Goal: Task Accomplishment & Management: Complete application form

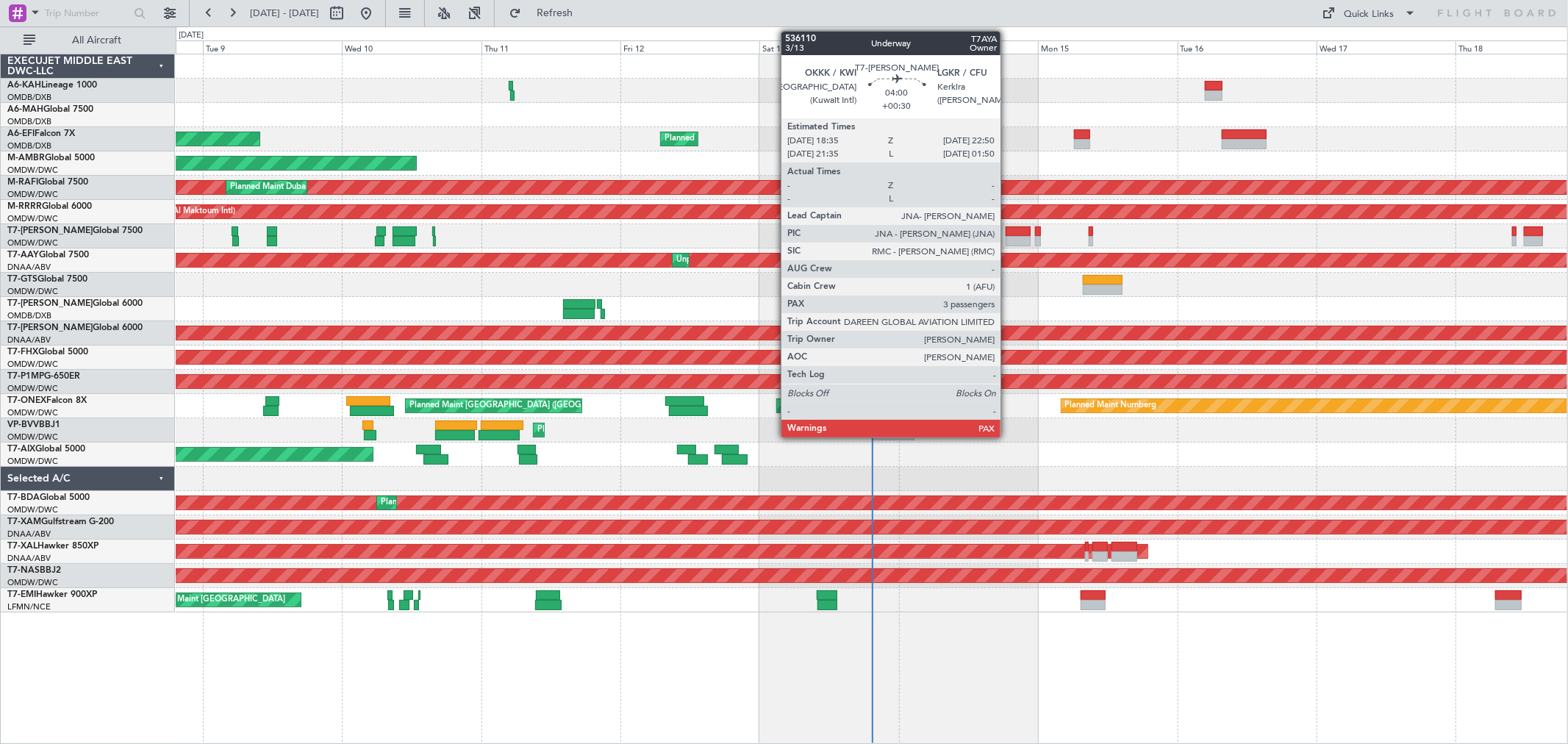
click at [1008, 231] on div at bounding box center [1018, 231] width 25 height 10
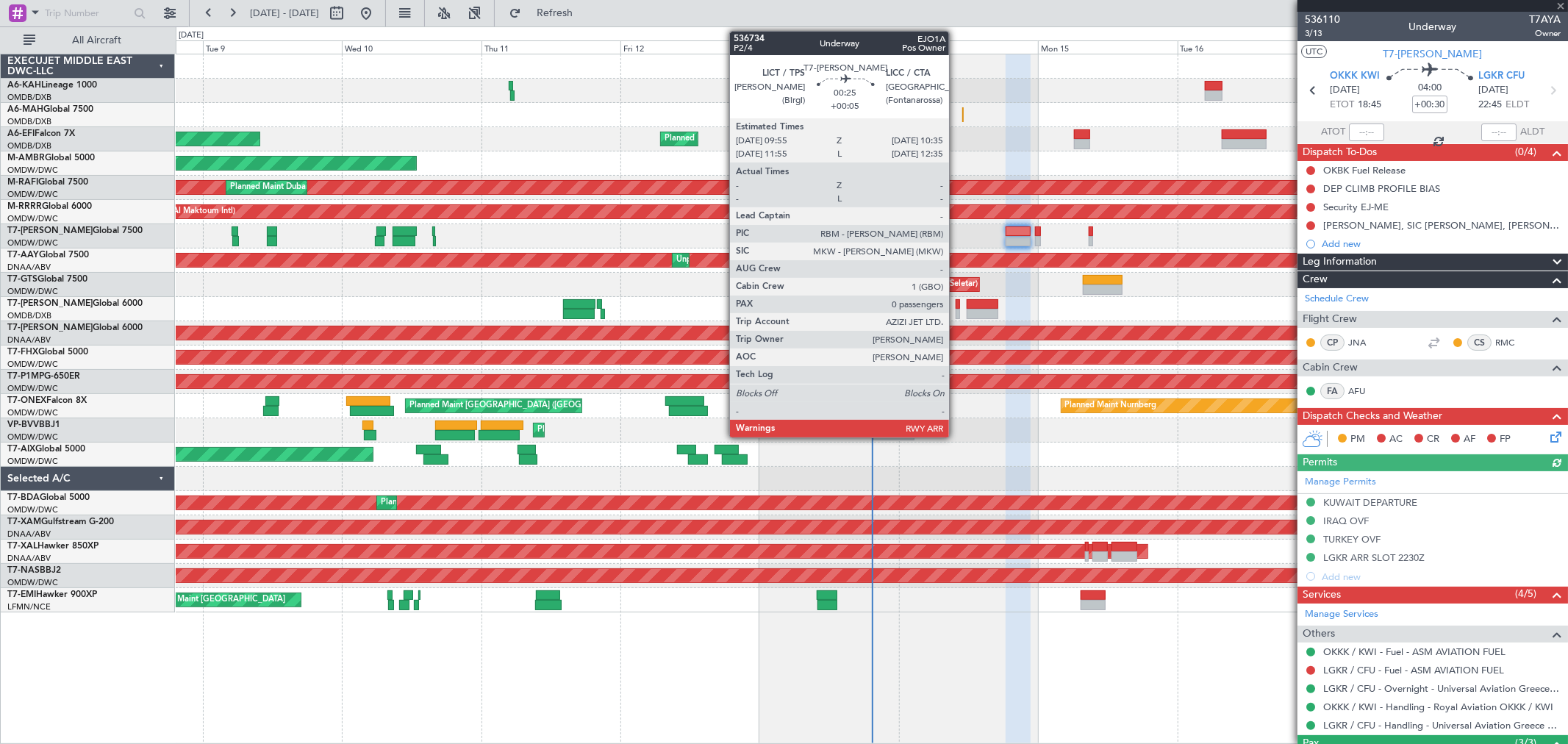
click at [956, 305] on div at bounding box center [958, 304] width 5 height 10
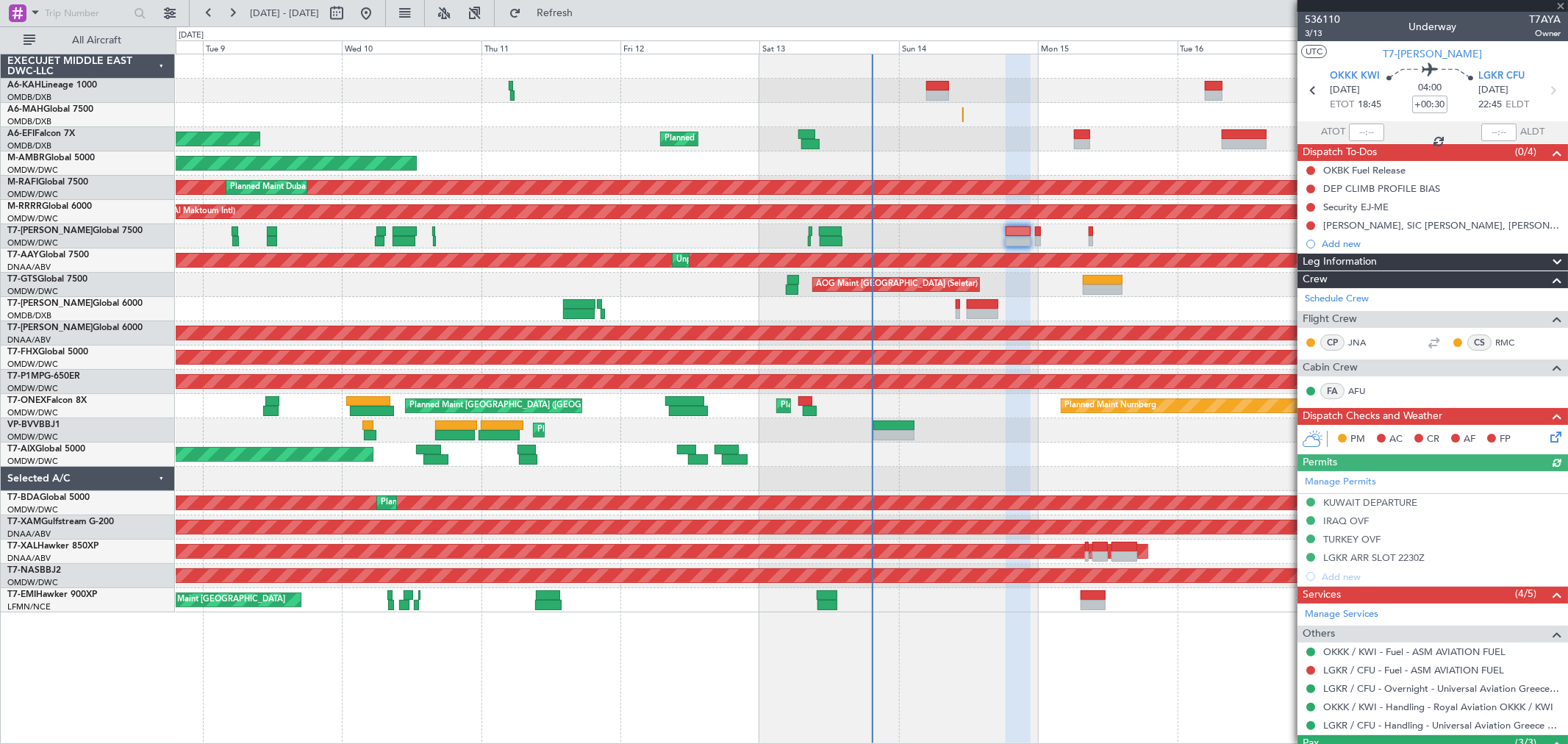
type input "+00:05"
type input "0"
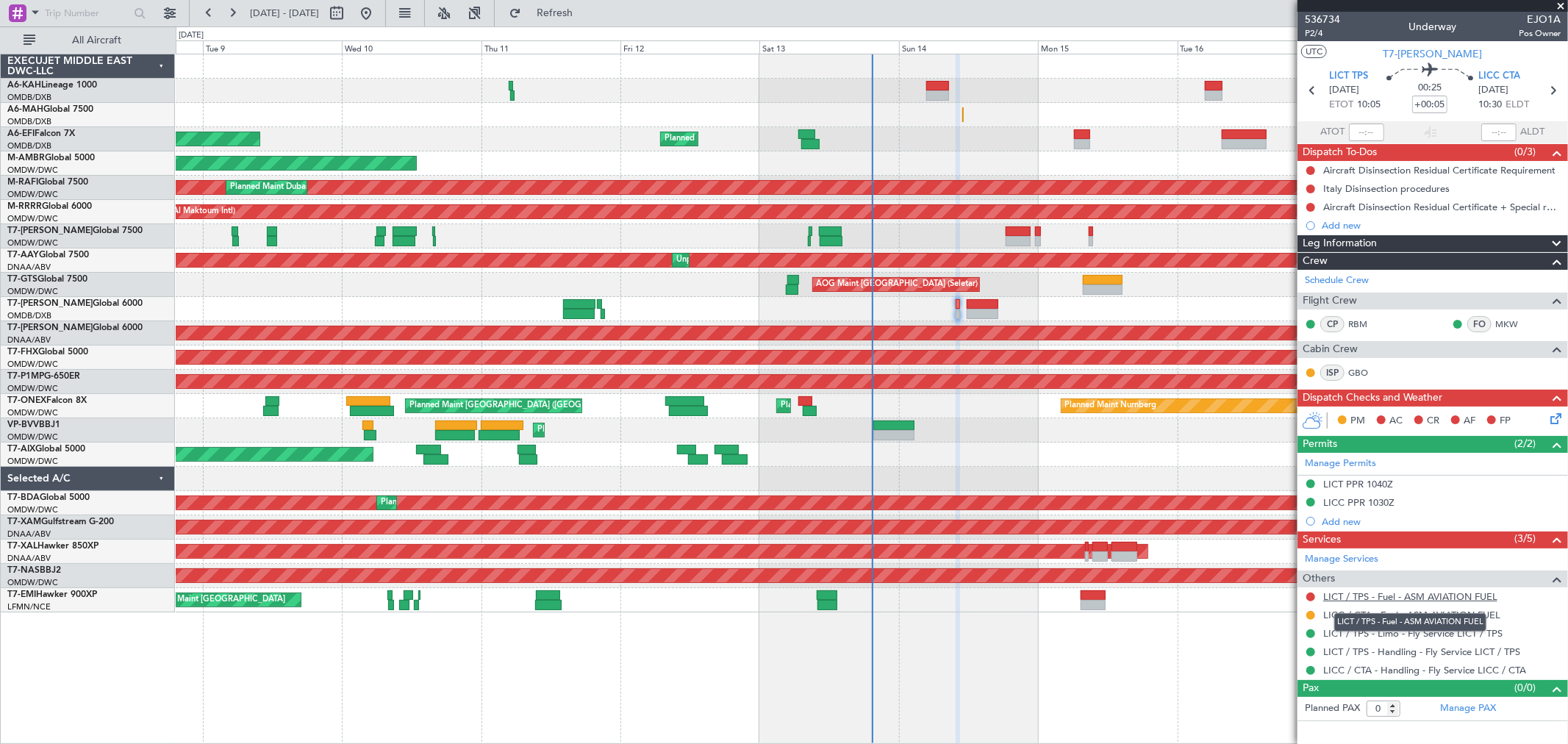
click at [1128, 535] on link "LICT / TPS - Fuel - ASM AVIATION FUEL" at bounding box center [1410, 596] width 174 height 12
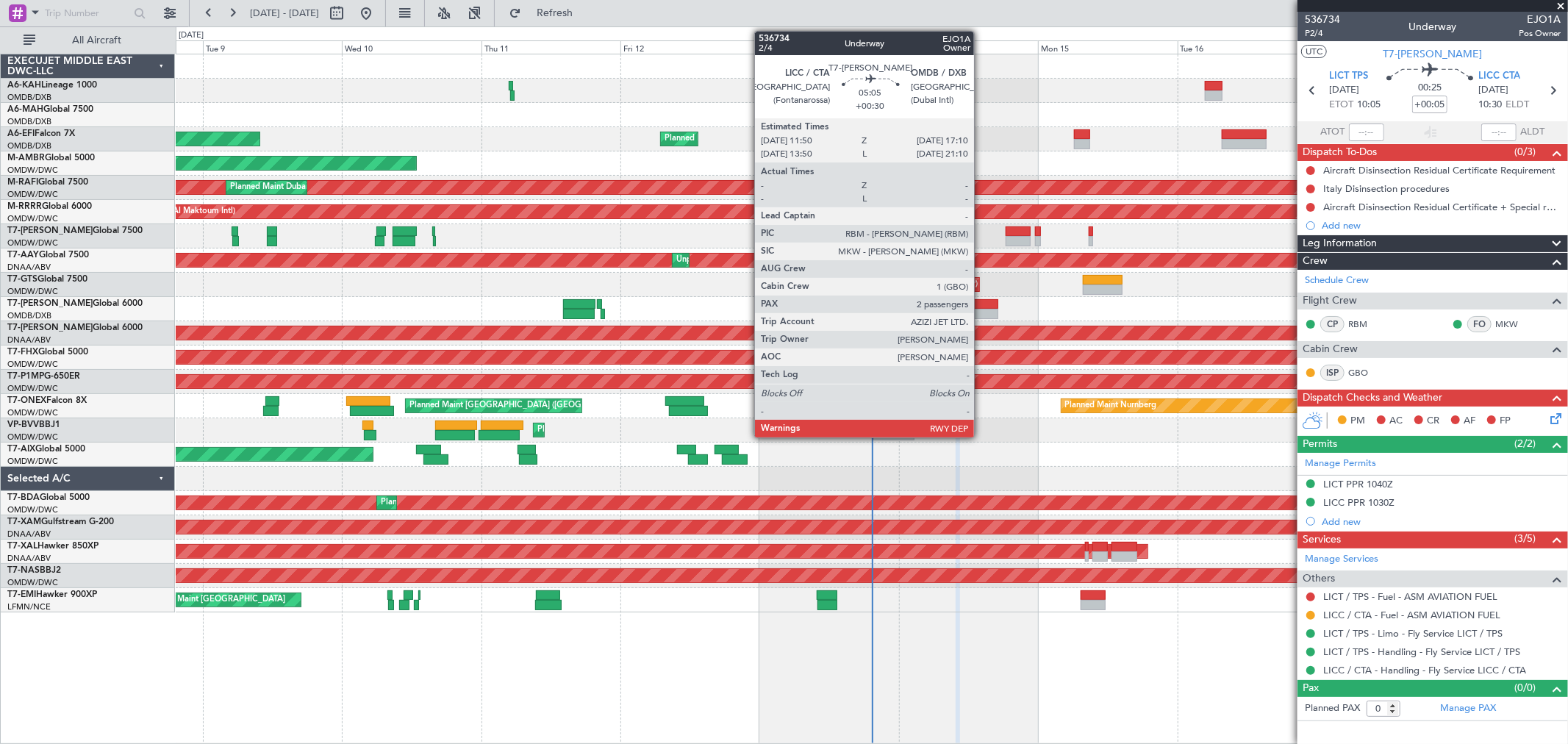
click at [981, 304] on div at bounding box center [982, 304] width 32 height 10
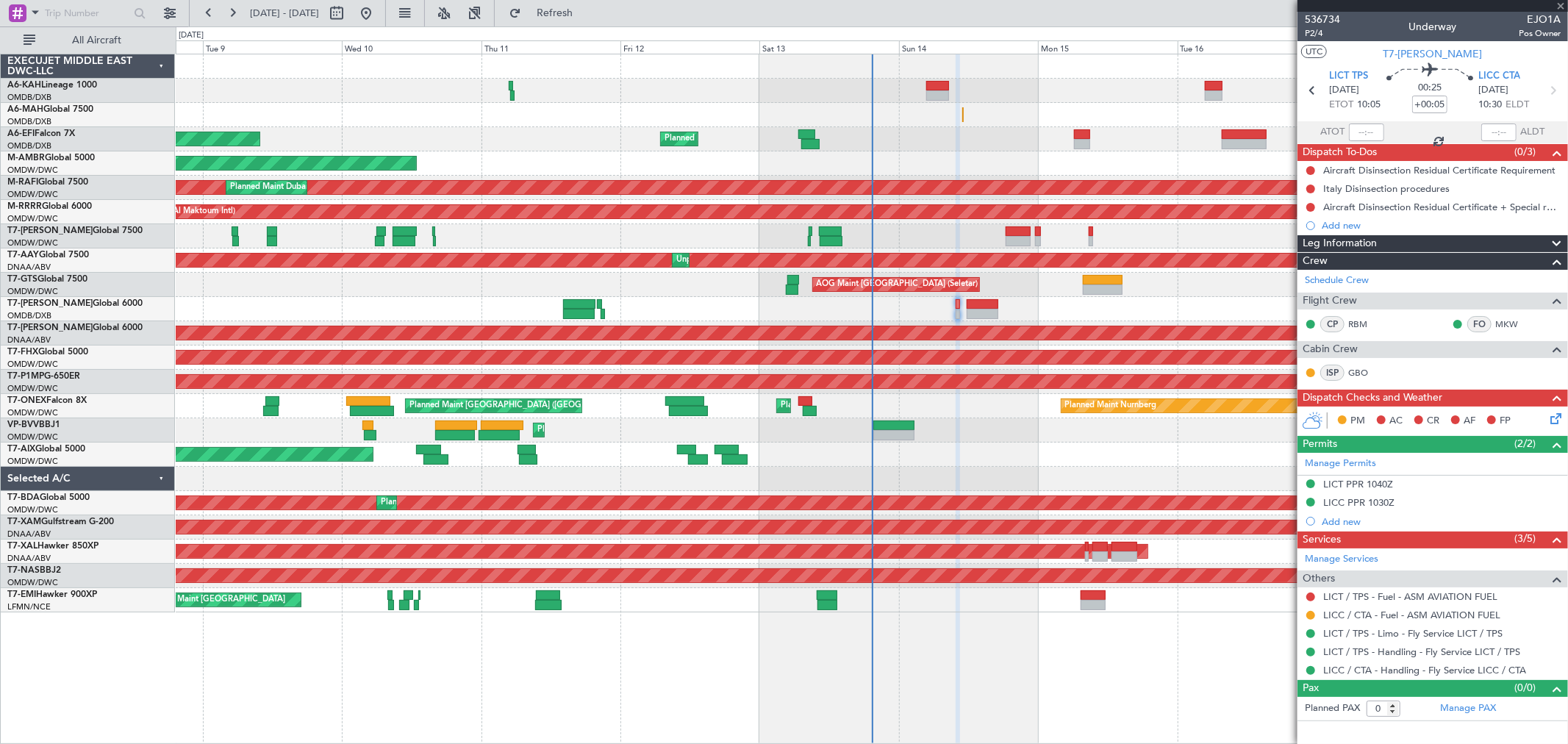
type input "+00:30"
type input "2"
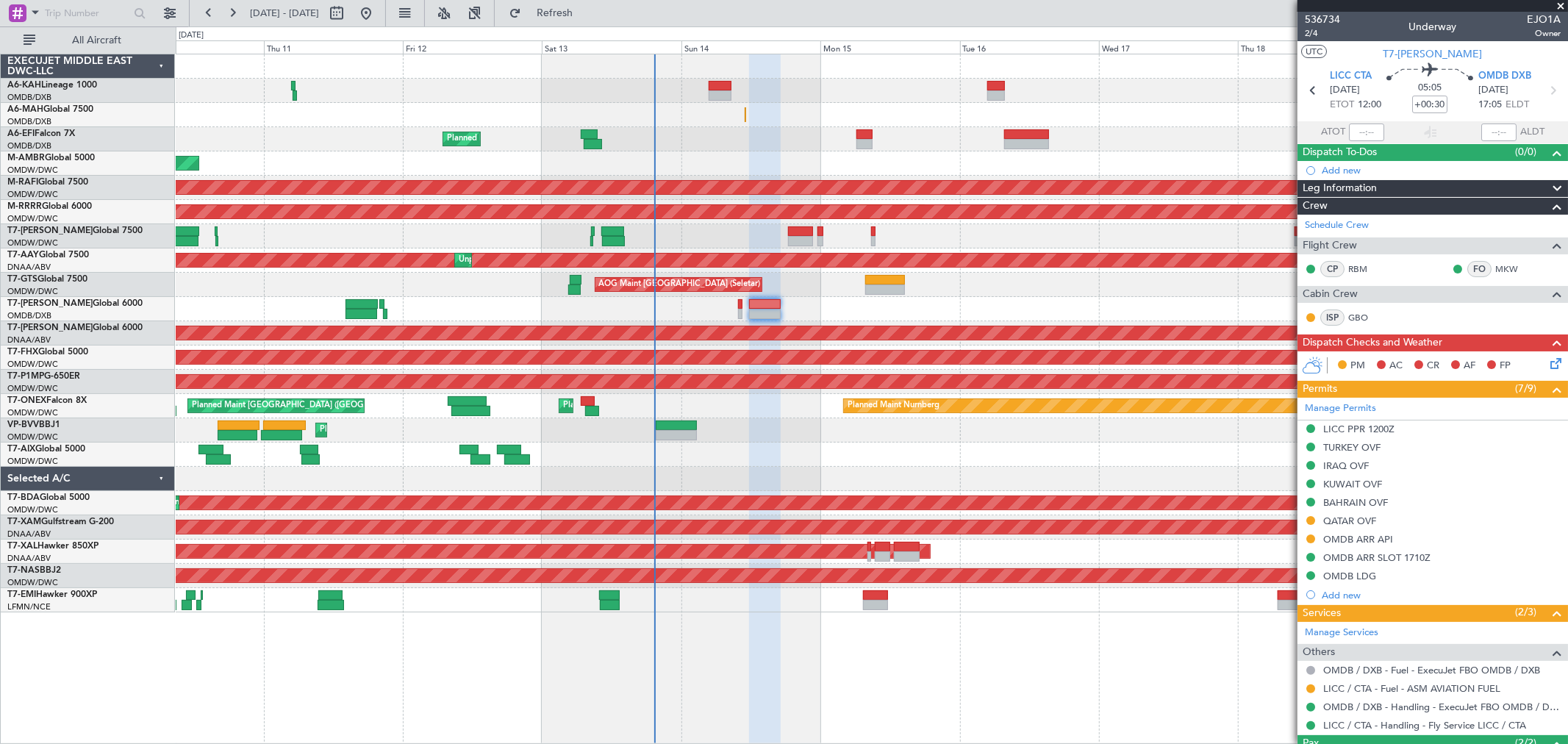
click at [922, 313] on div at bounding box center [871, 309] width 1391 height 25
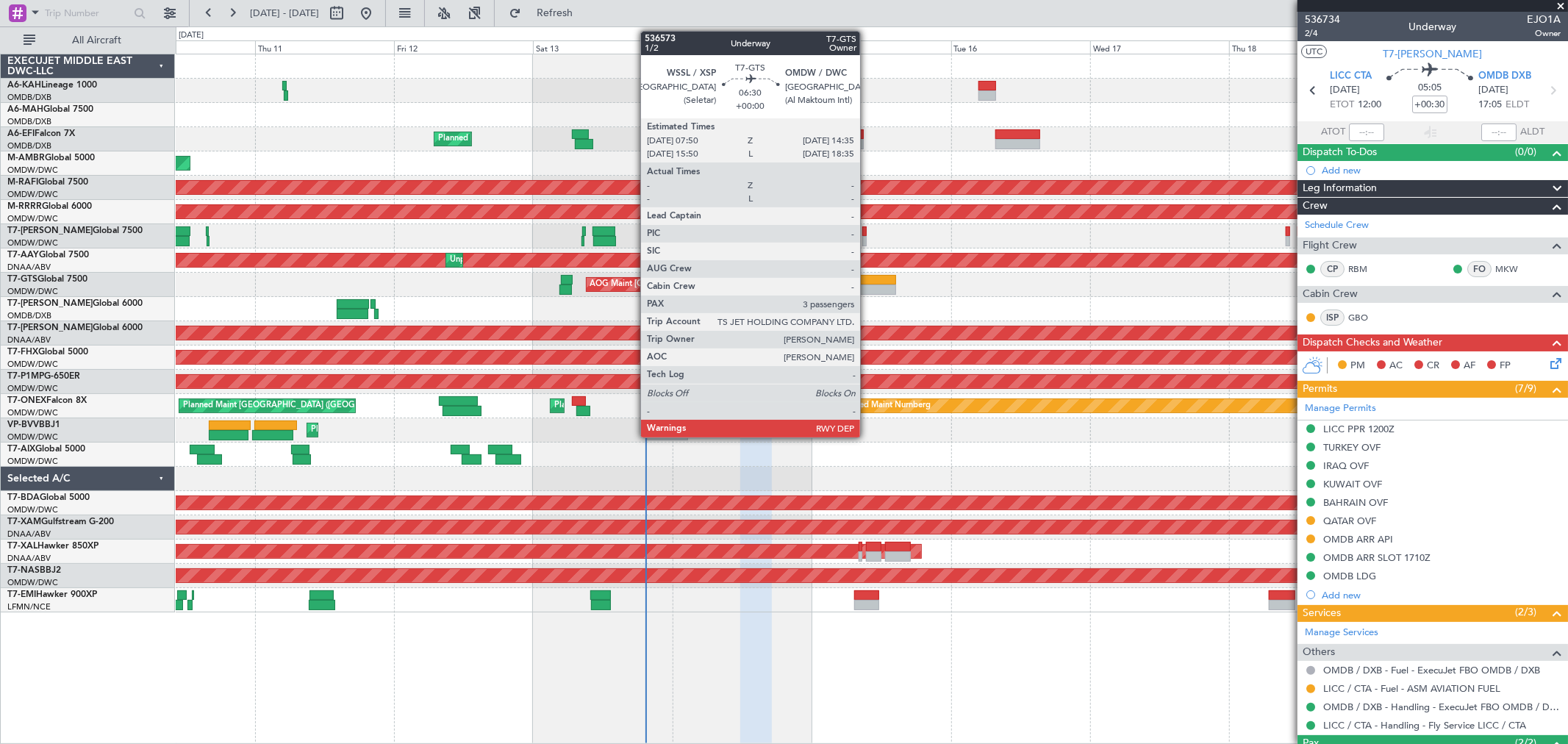
click at [867, 285] on div at bounding box center [876, 289] width 40 height 10
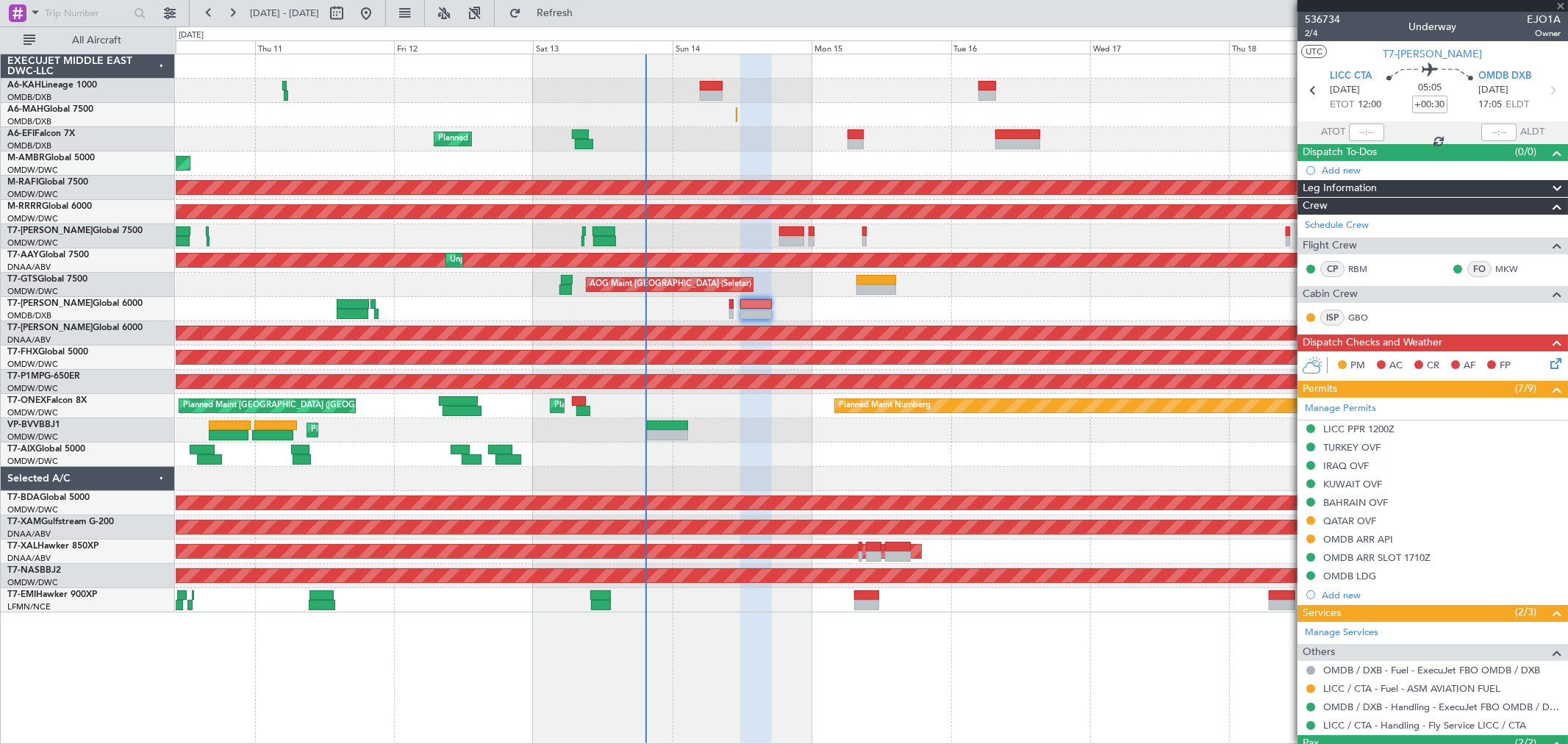
type input "3"
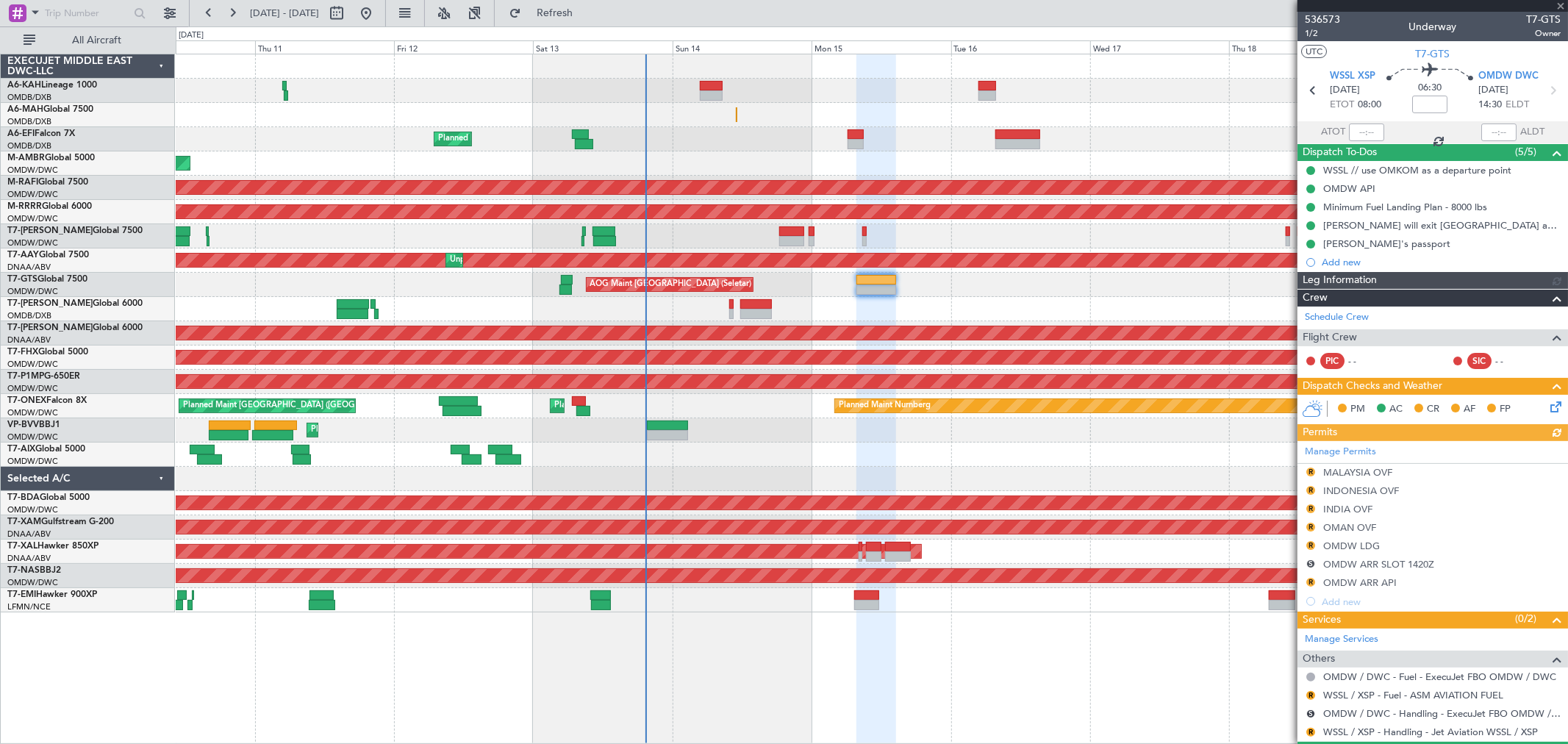
type input "[PERSON_NAME] (ANI)"
type input "7241"
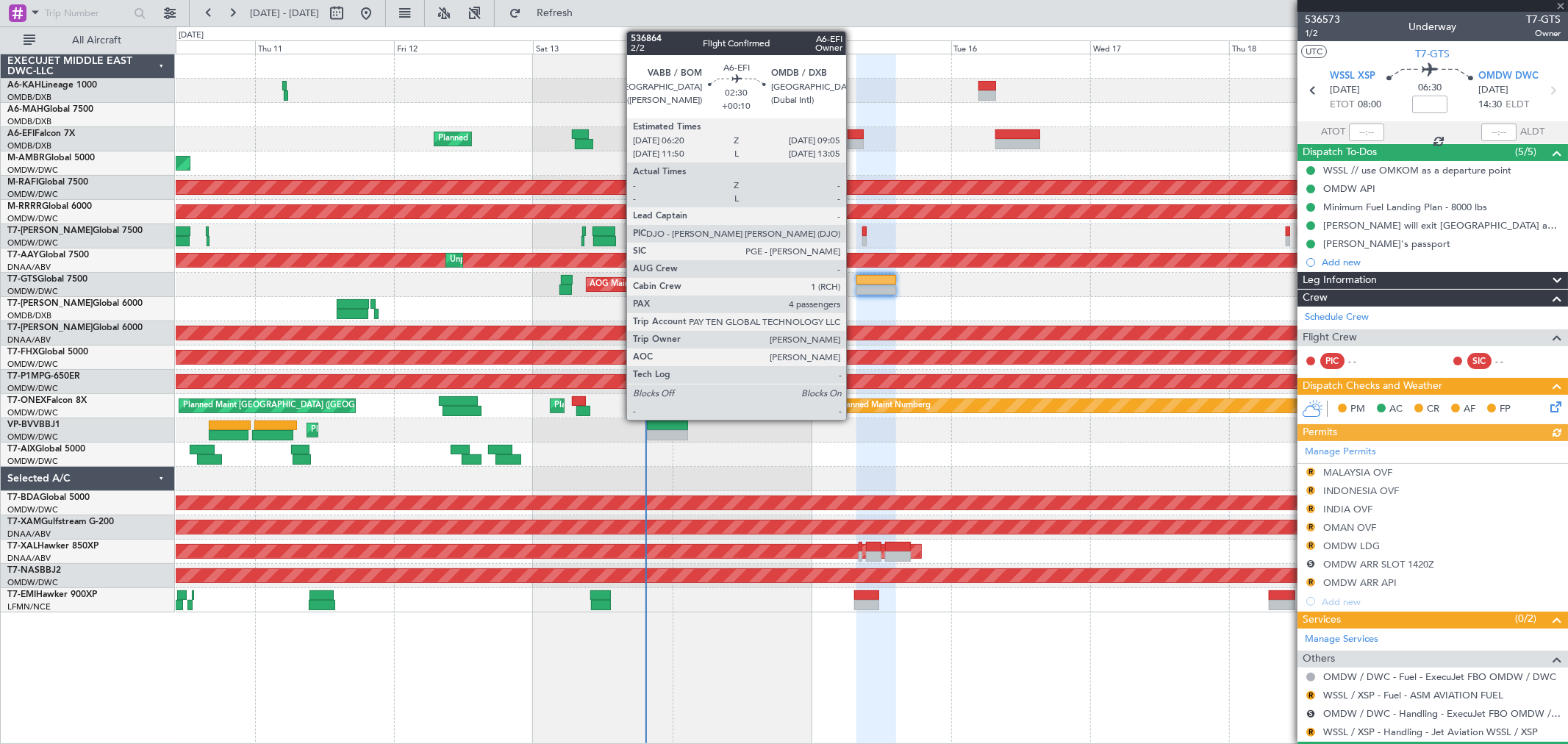
click at [853, 134] on div at bounding box center [856, 134] width 16 height 10
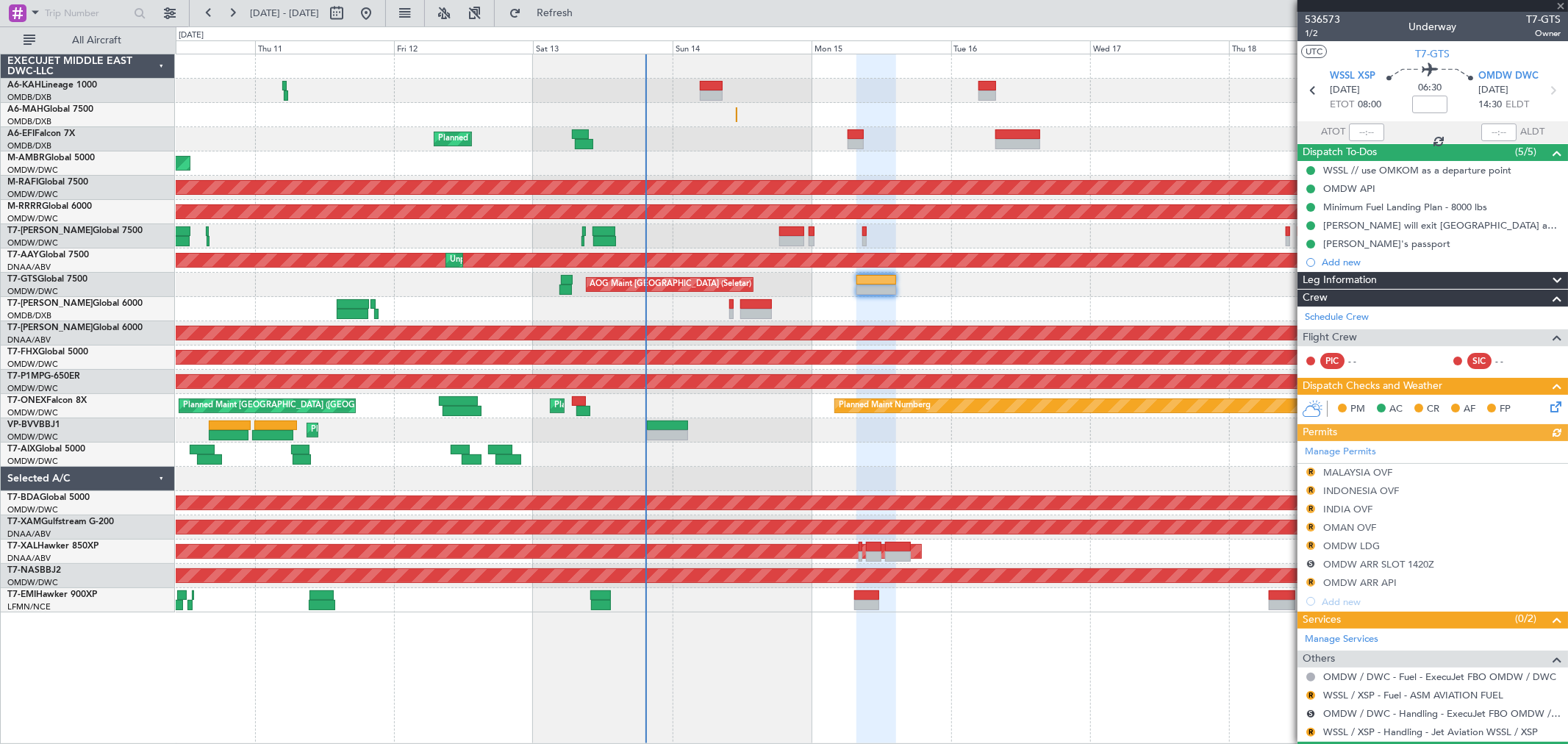
type input "+00:10"
type input "4"
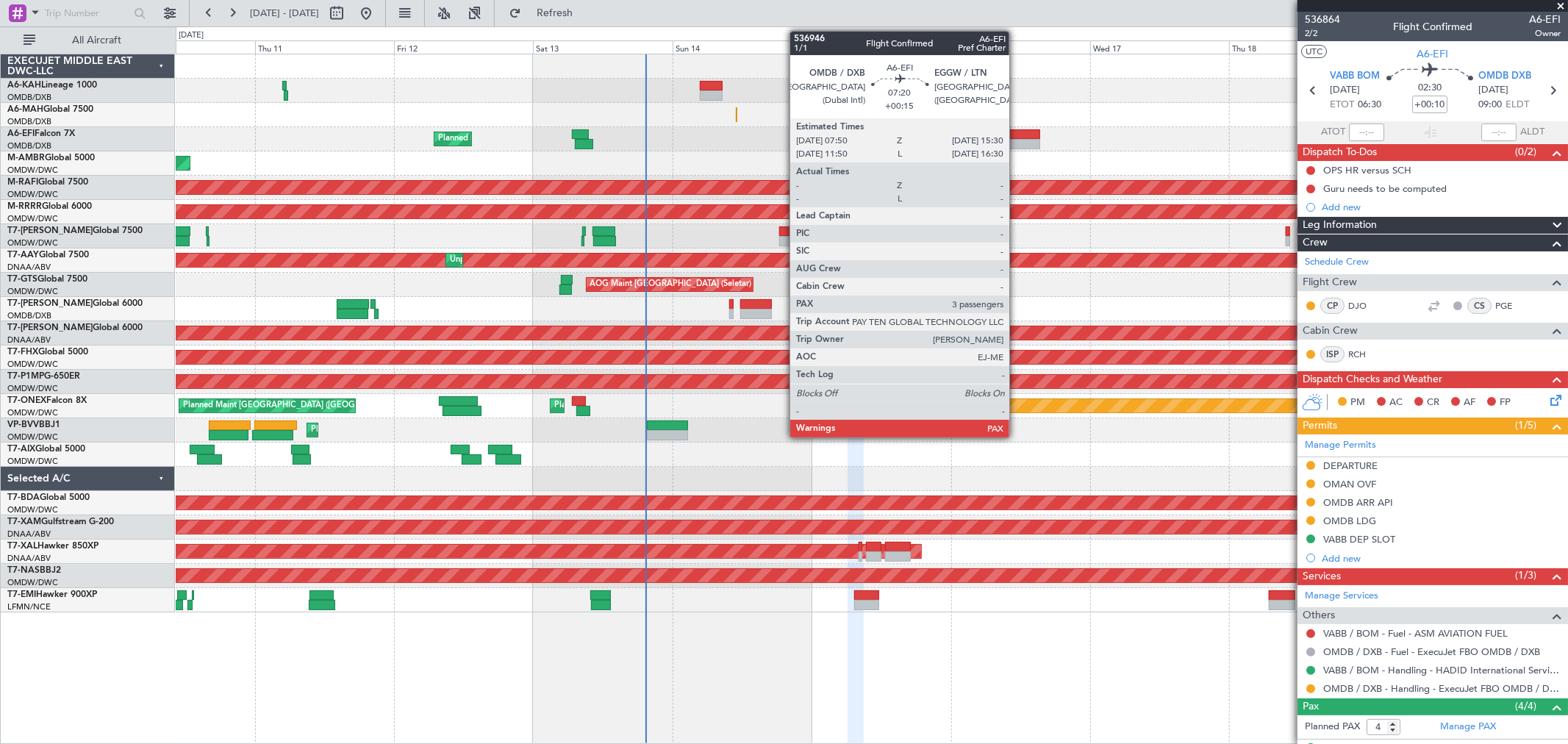
click at [1016, 144] on div at bounding box center [1018, 144] width 45 height 10
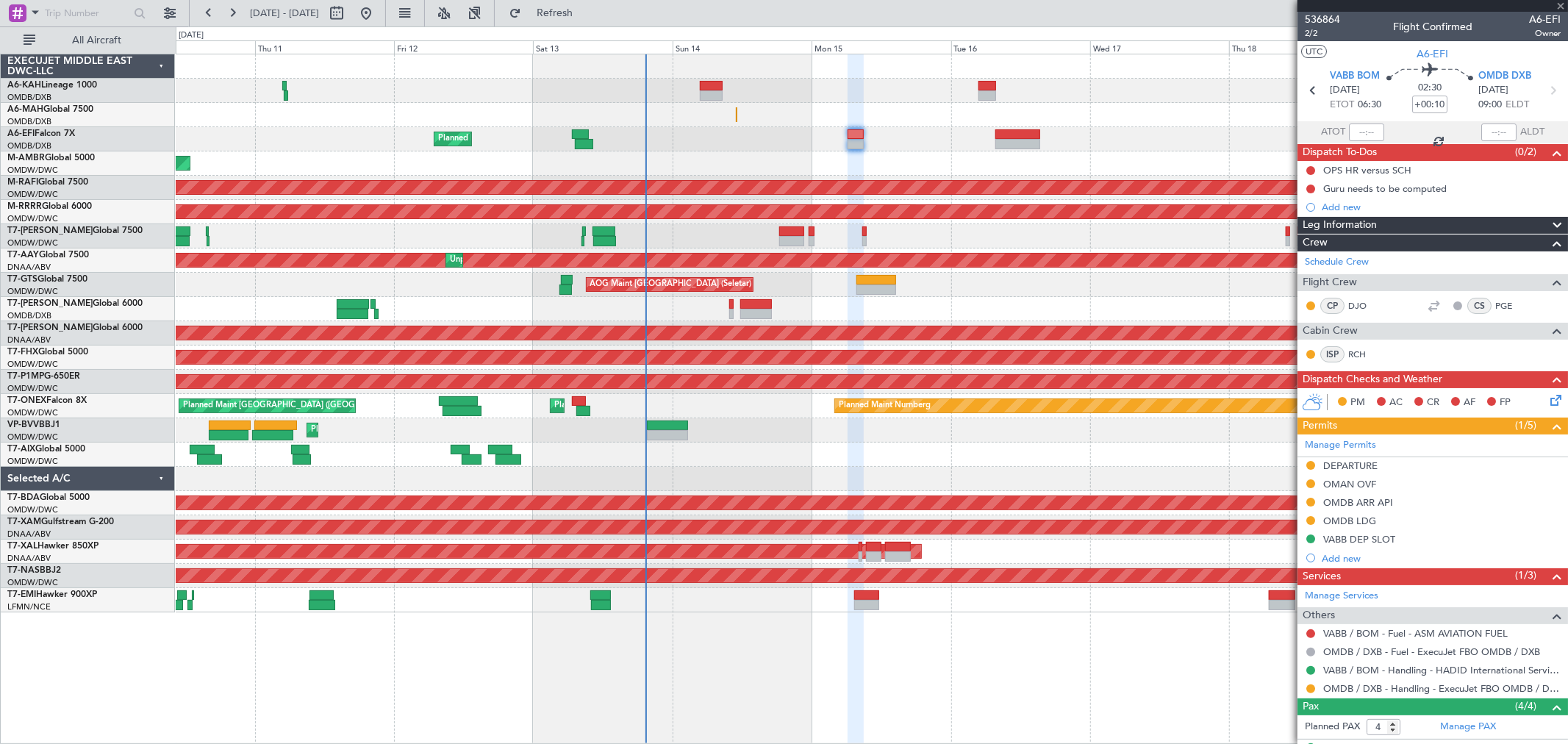
type input "+00:15"
type input "3"
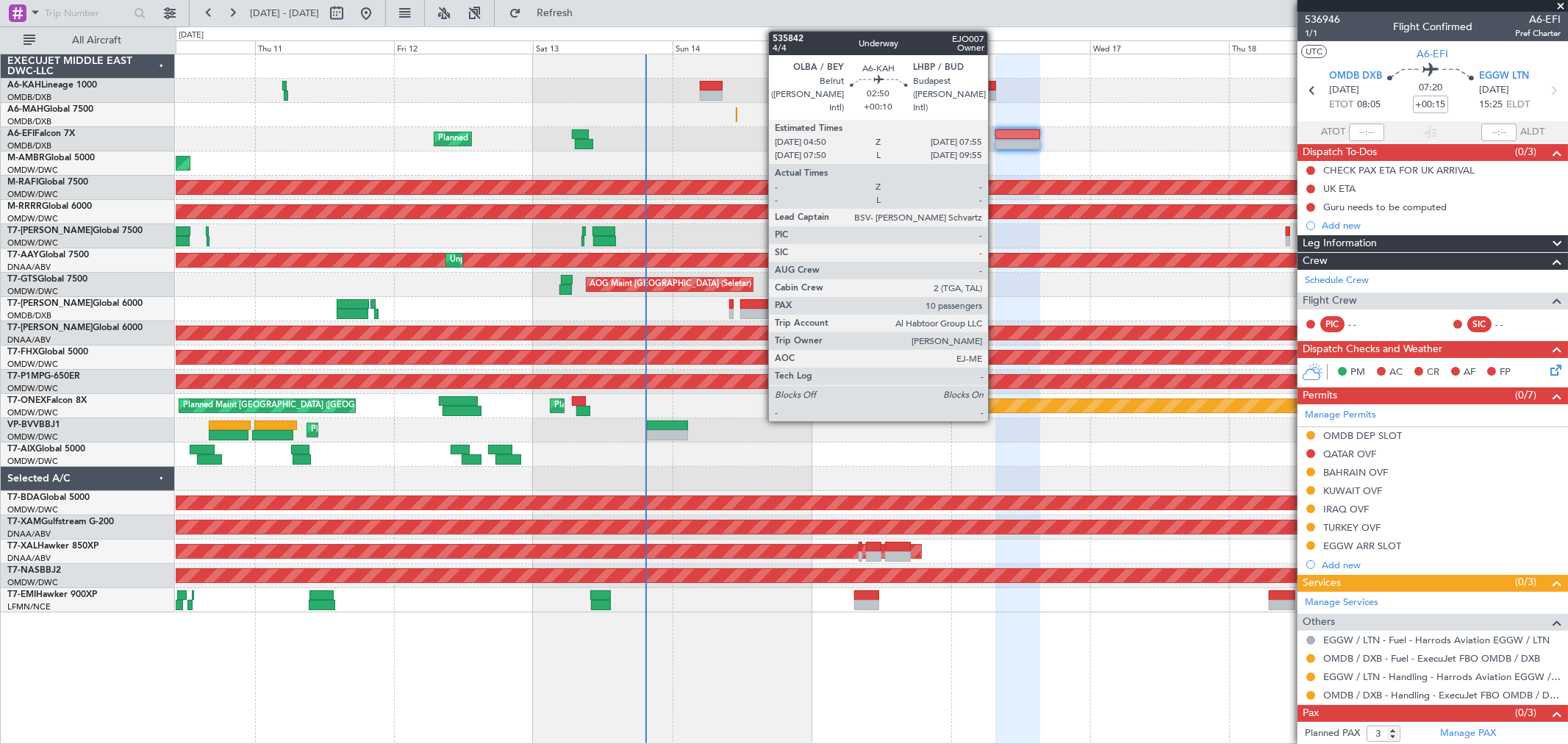
click at [996, 85] on div at bounding box center [988, 85] width 18 height 10
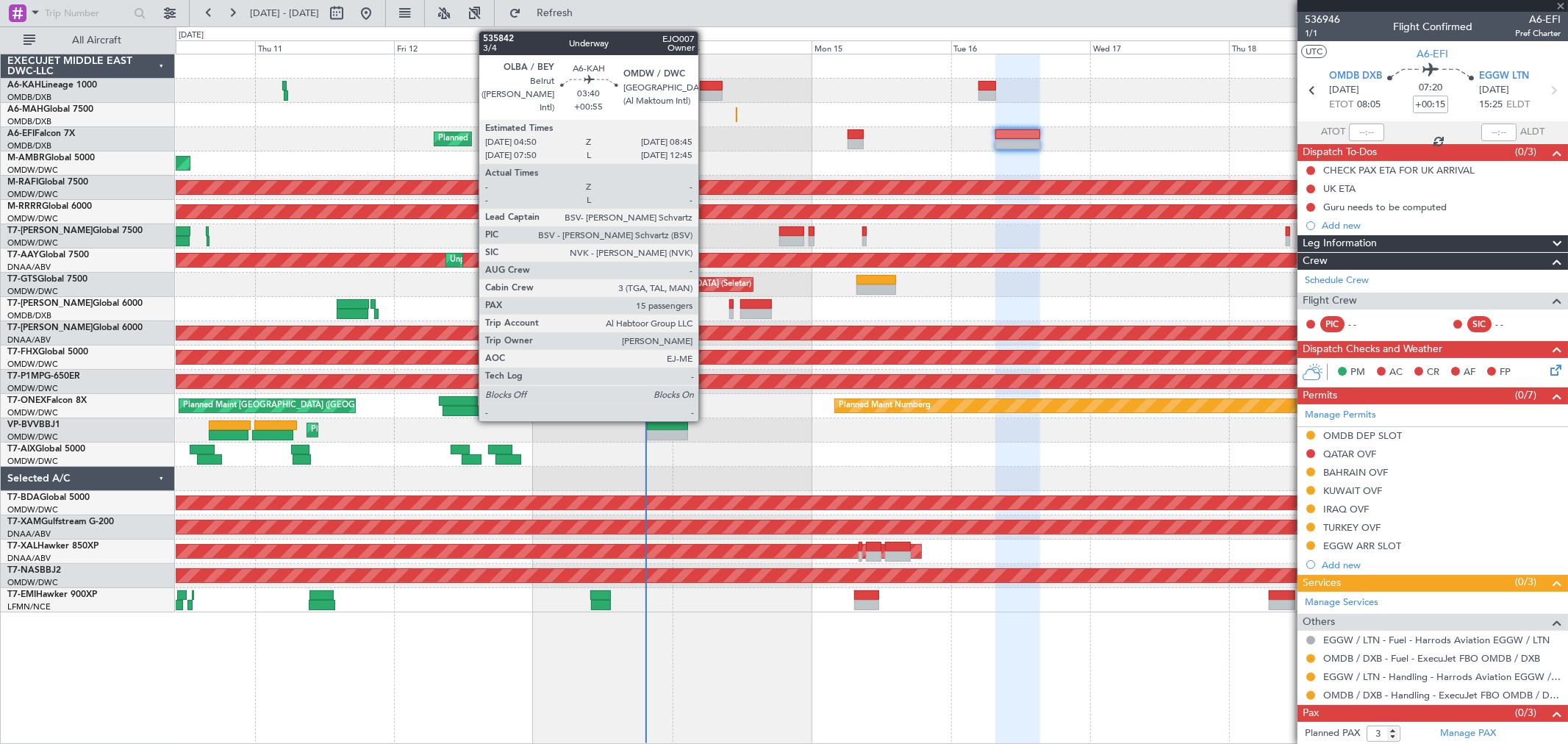
click at [706, 86] on div at bounding box center [711, 85] width 23 height 10
type input "+00:10"
type input "10"
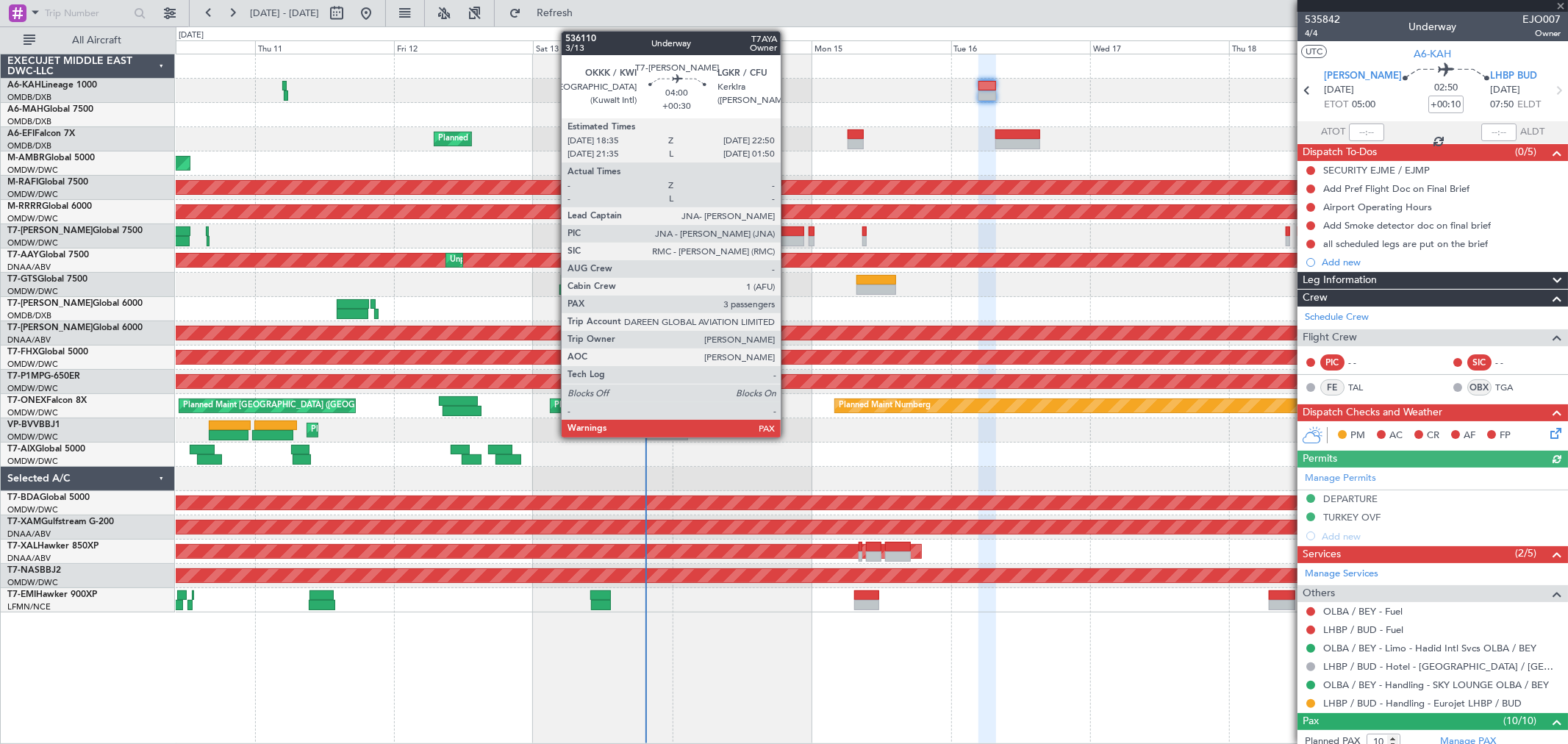
click at [788, 245] on div at bounding box center [792, 241] width 25 height 10
type input "+00:55"
type input "15"
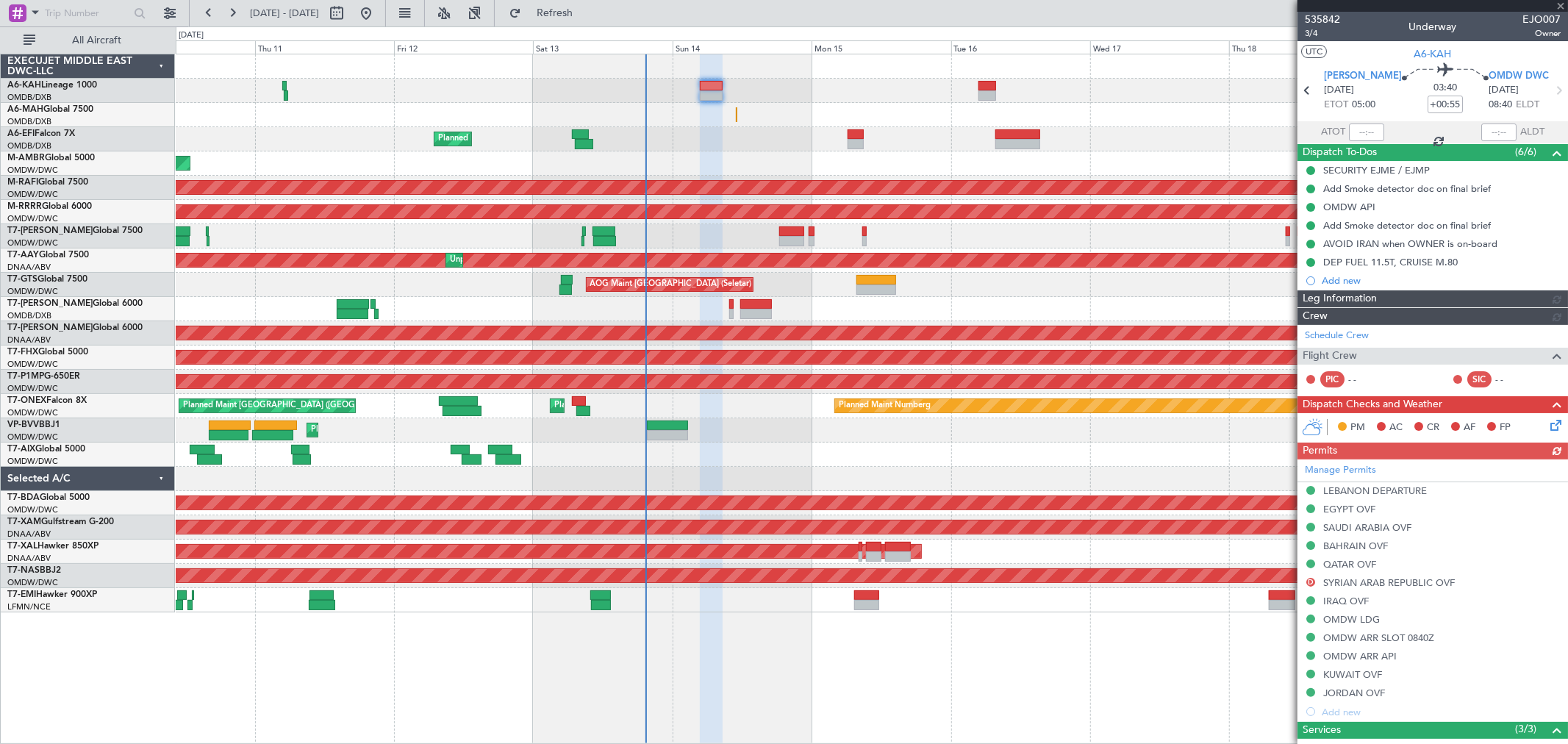
type input "Dherander Fithani (DHF)"
type input "7284"
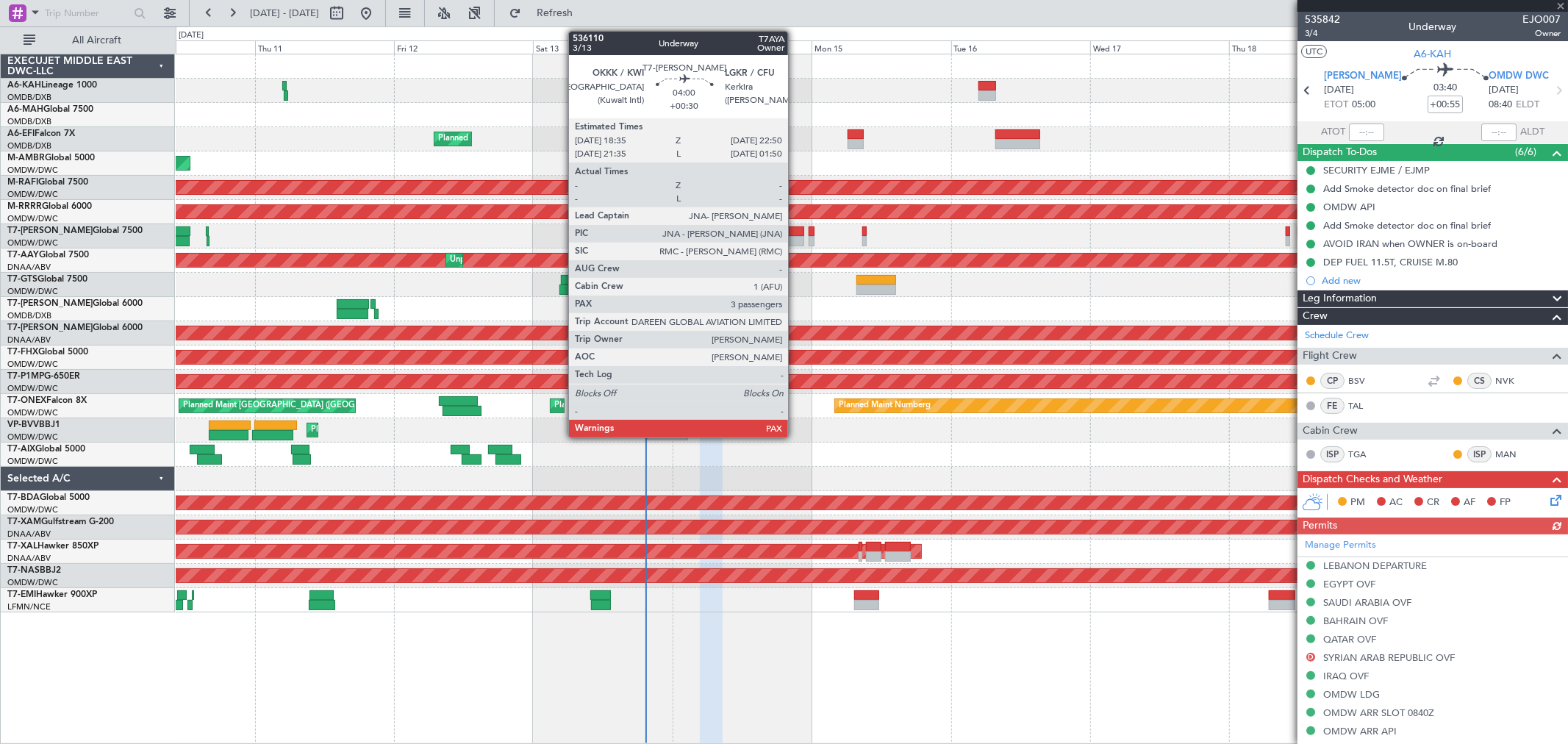
type input "+00:30"
type input "3"
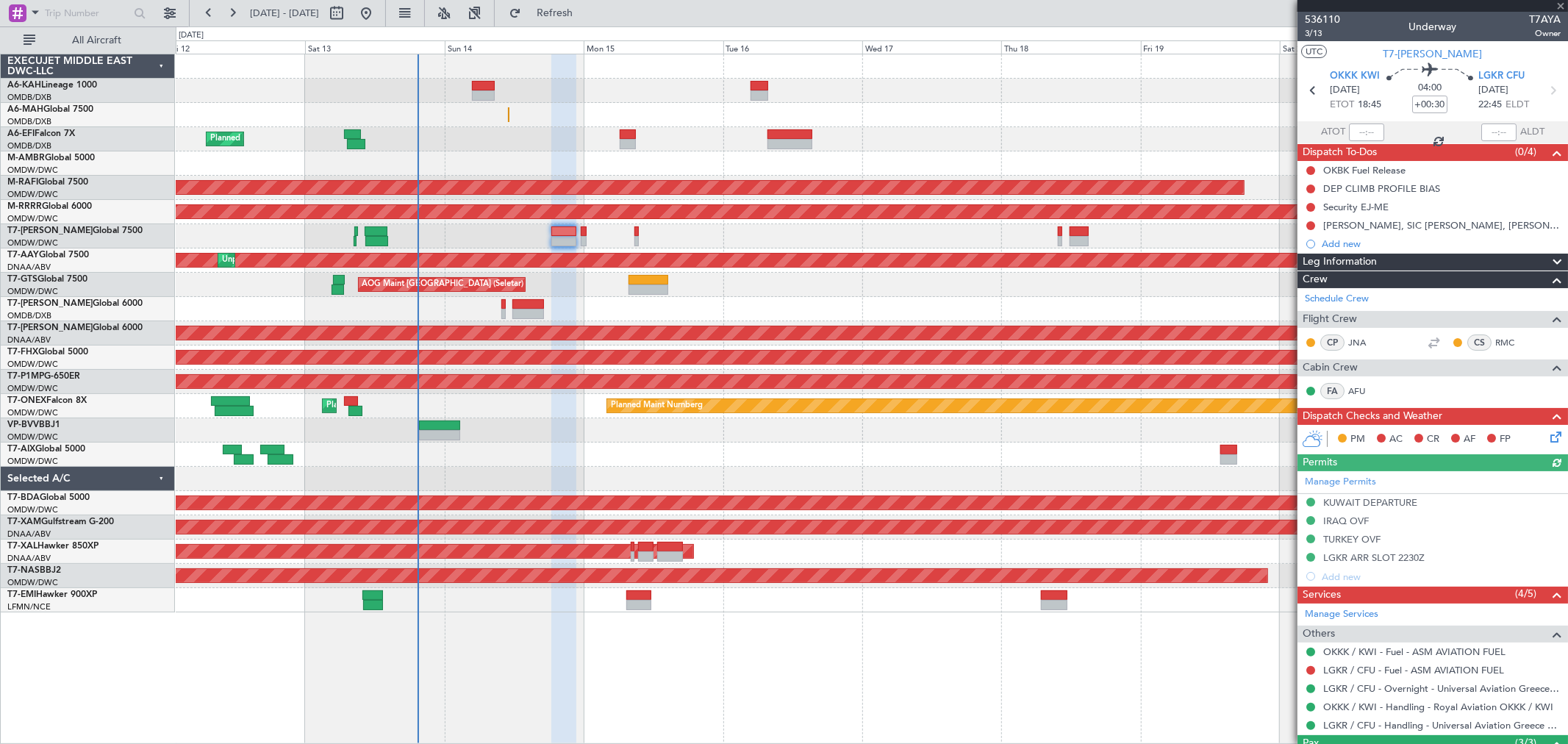
click at [872, 225] on div "Planned Maint [GEOGRAPHIC_DATA] ([GEOGRAPHIC_DATA] Intl) Planned Maint [GEOGRAP…" at bounding box center [871, 333] width 1391 height 558
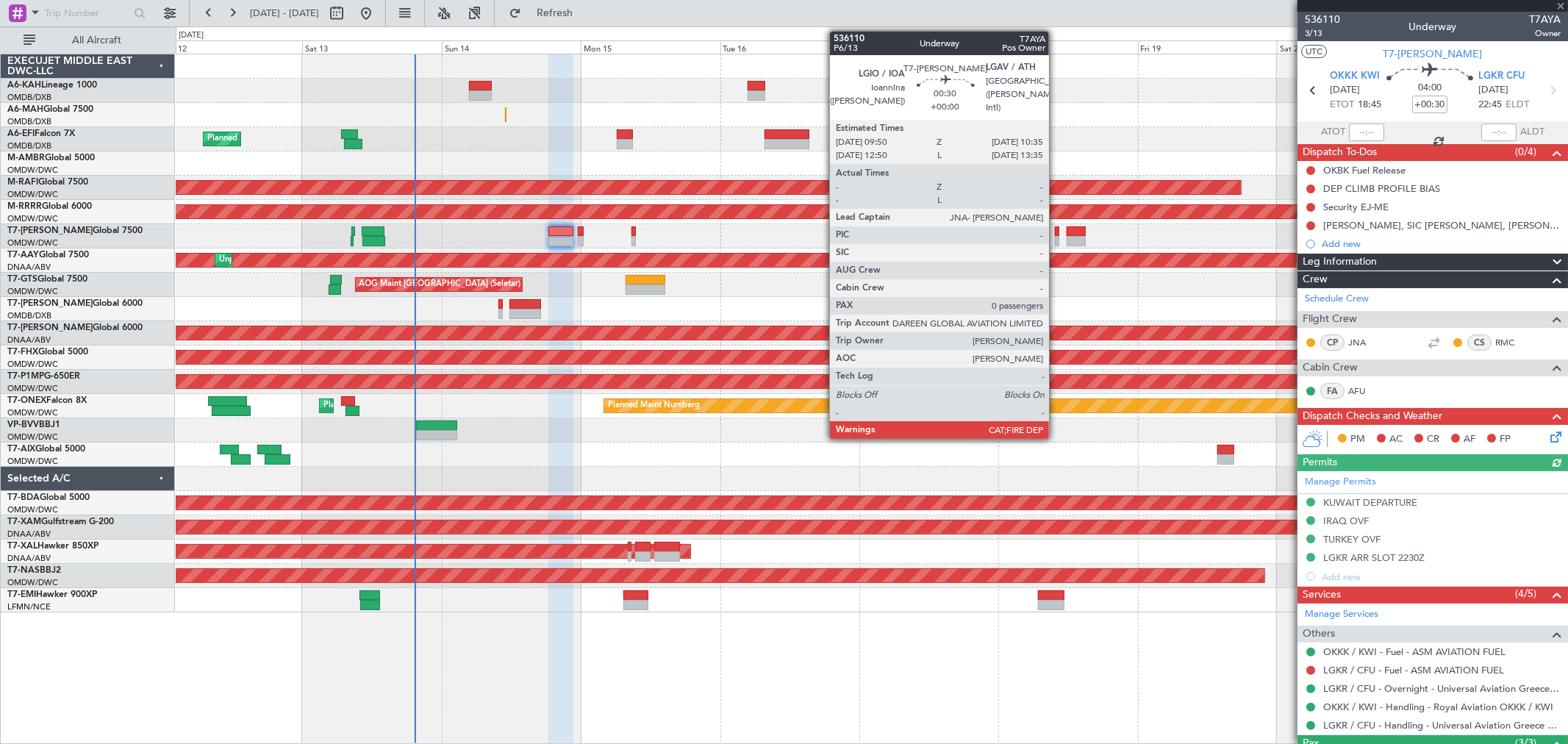
click at [1056, 239] on div at bounding box center [1057, 241] width 5 height 10
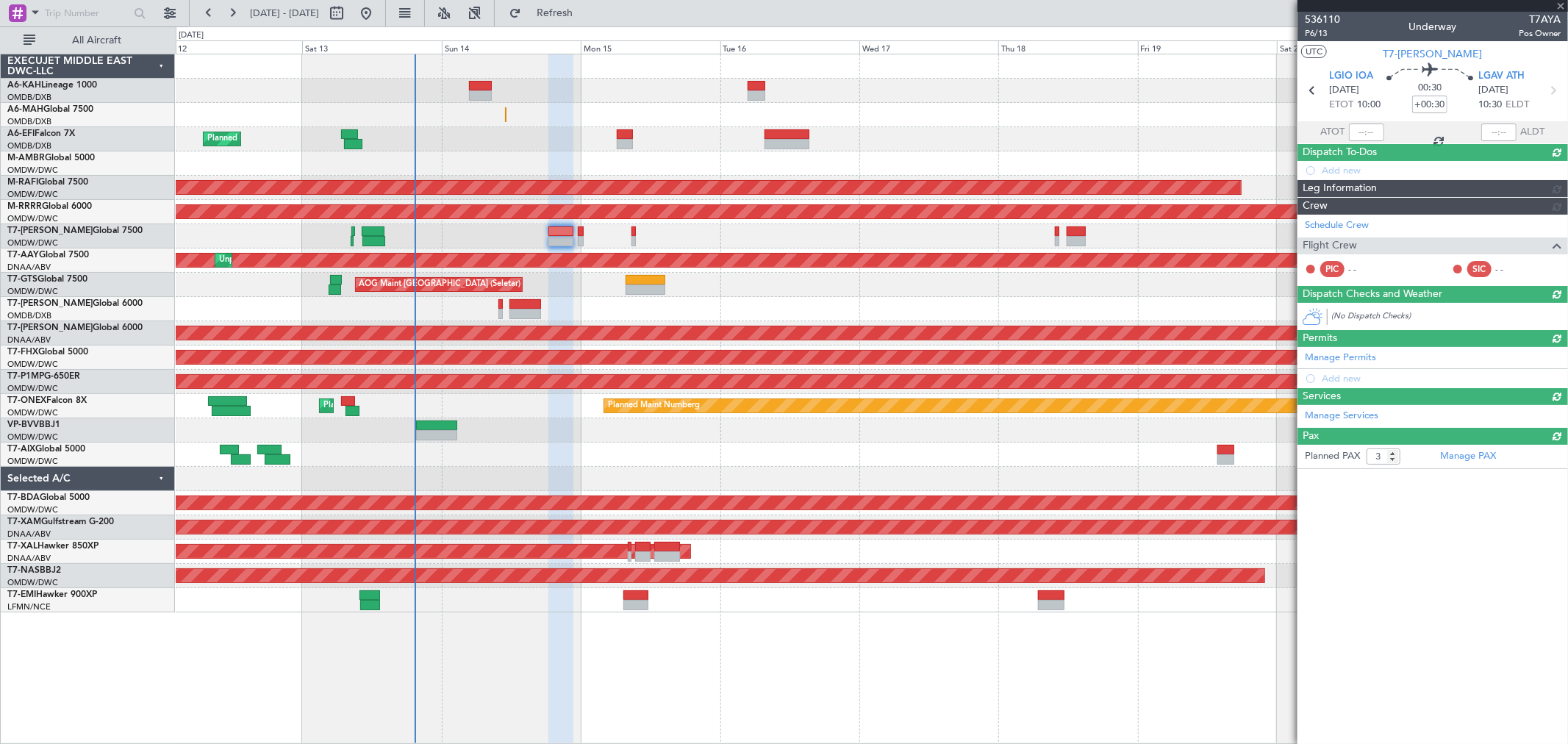
type input "0"
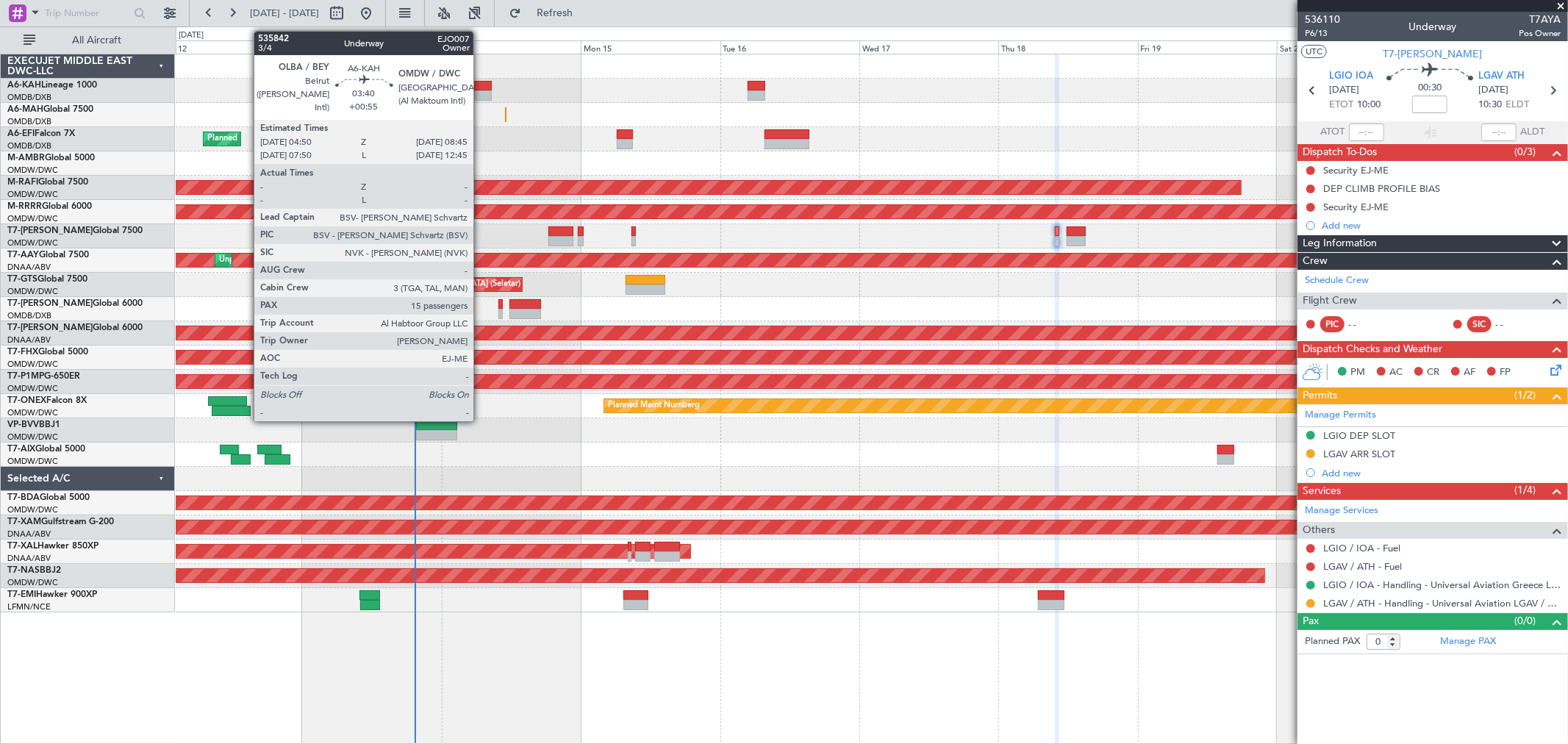
click at [481, 94] on div at bounding box center [481, 95] width 23 height 10
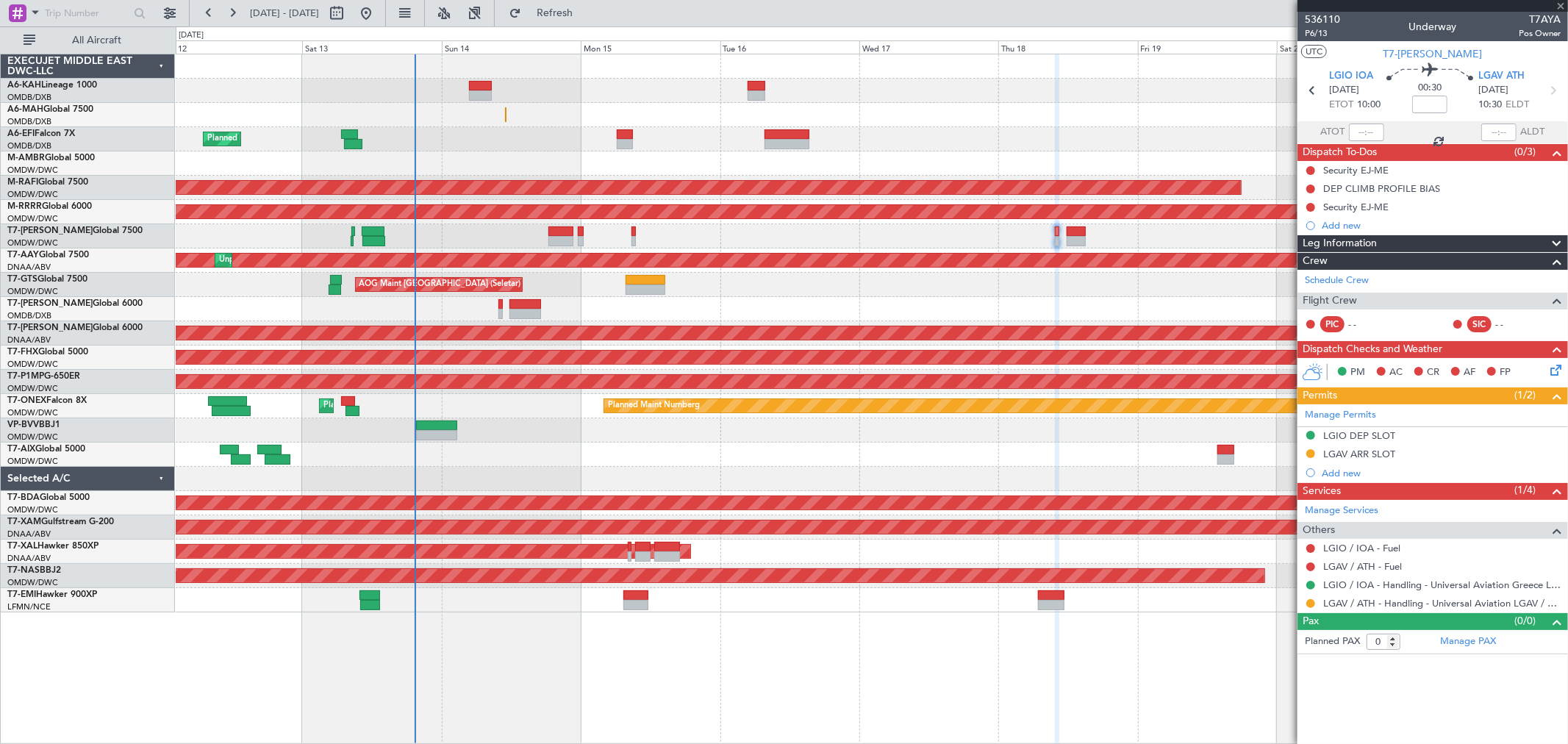
type input "+00:55"
type input "15"
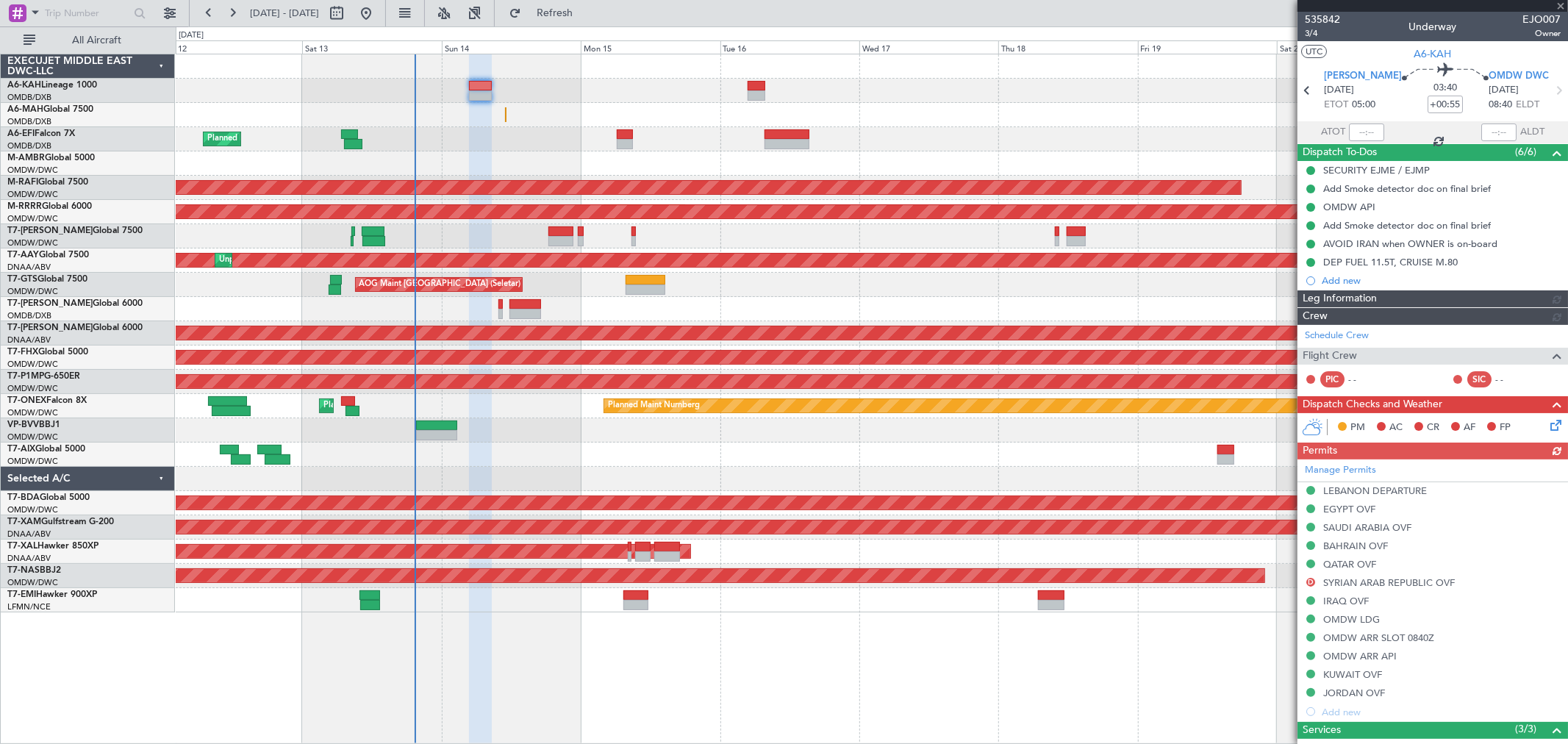
type input "Dherander Fithani (DHF)"
type input "7284"
